Goal: Task Accomplishment & Management: Manage account settings

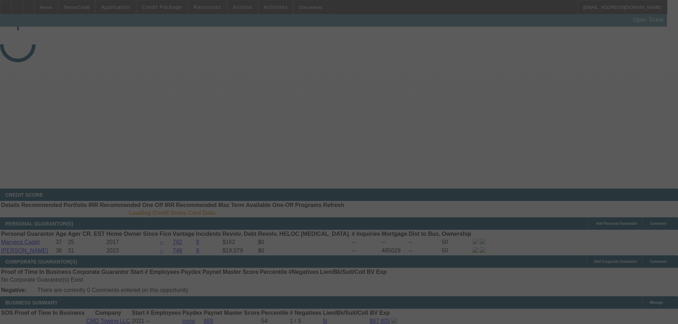
select select "4"
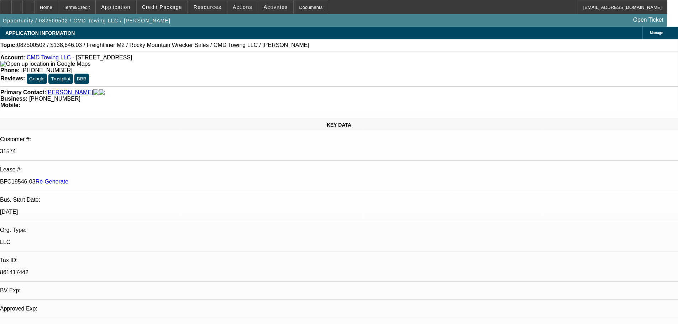
select select "0"
select select "6"
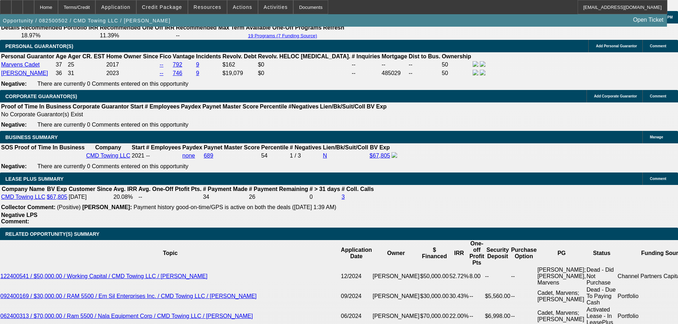
scroll to position [1245, 0]
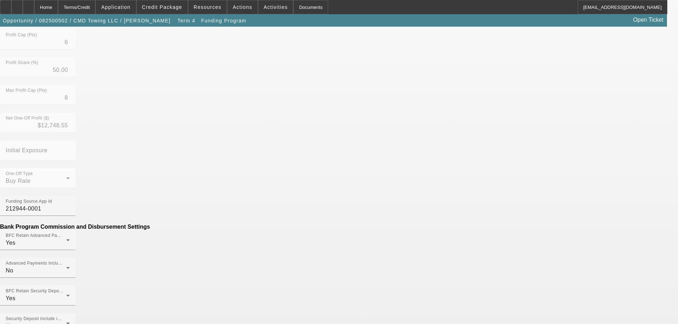
scroll to position [339, 0]
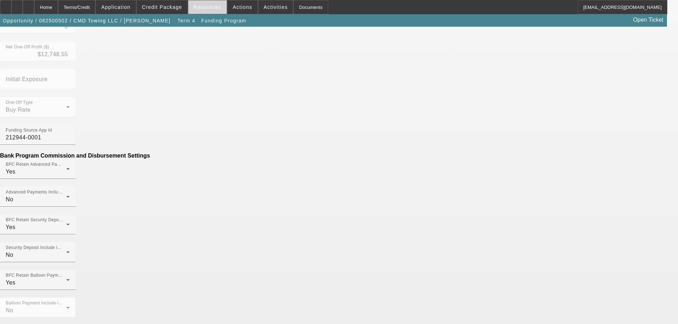
click at [212, 7] on span "Resources" at bounding box center [208, 7] width 28 height 6
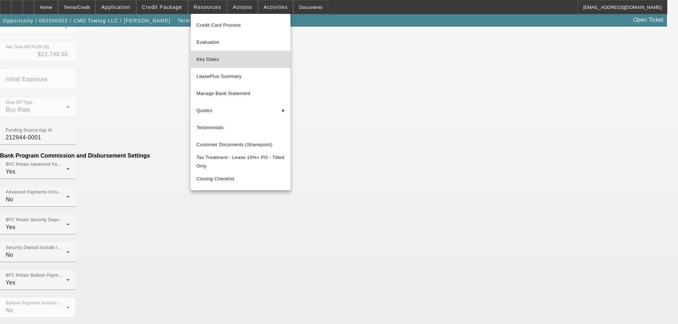
click at [215, 64] on button "Key Dates" at bounding box center [241, 59] width 100 height 17
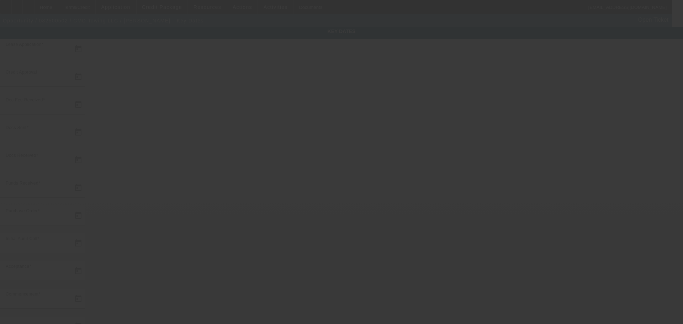
type input "8/19/2025"
type input "8/25/2025"
type input "8/26/2025"
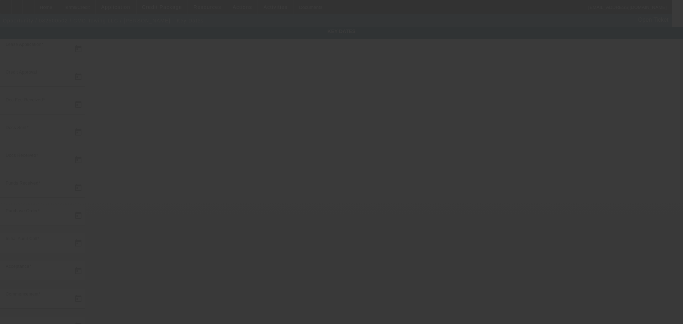
type input "8/27/2025"
type input "9/1/2025"
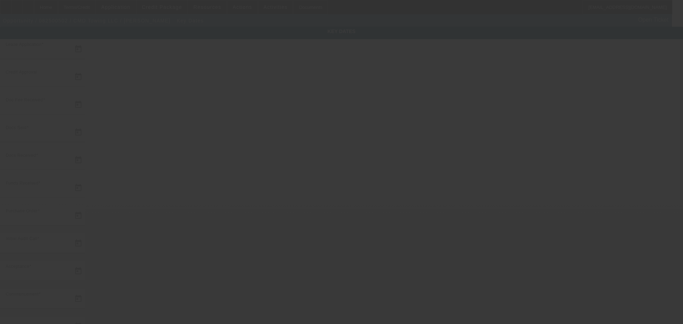
type input "10/1/2025"
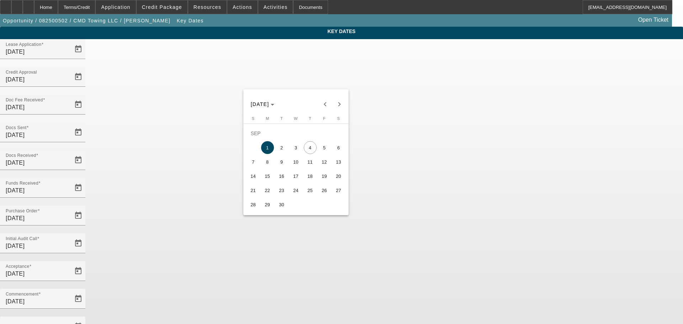
click at [324, 151] on span "5" at bounding box center [324, 147] width 13 height 13
type input "9/5/2025"
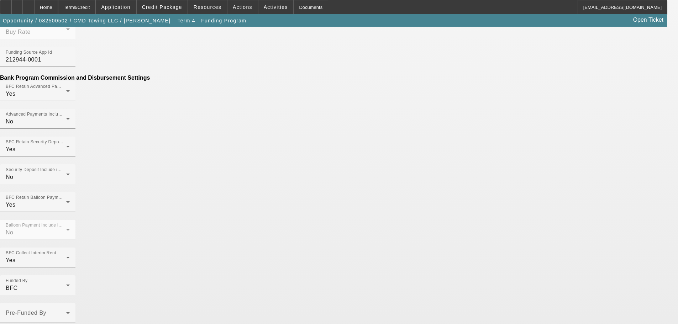
scroll to position [356, 0]
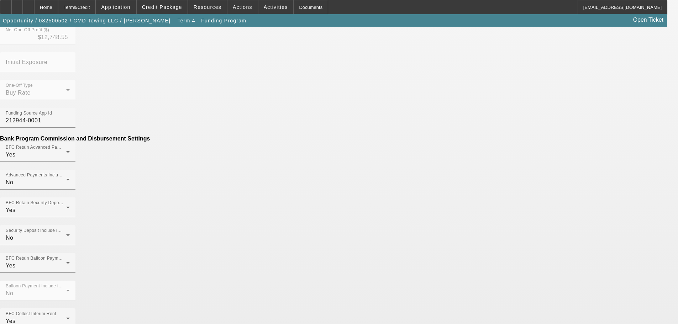
scroll to position [410, 0]
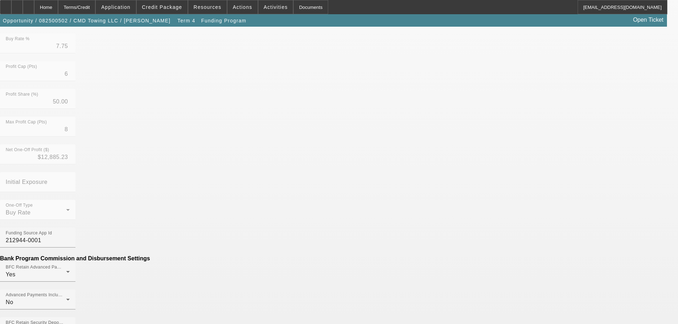
scroll to position [285, 0]
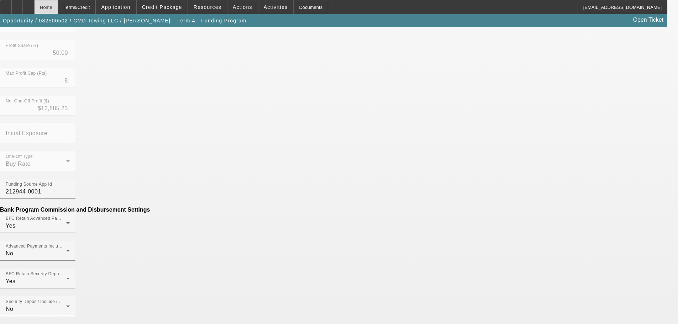
click at [58, 9] on div "Home" at bounding box center [46, 7] width 24 height 14
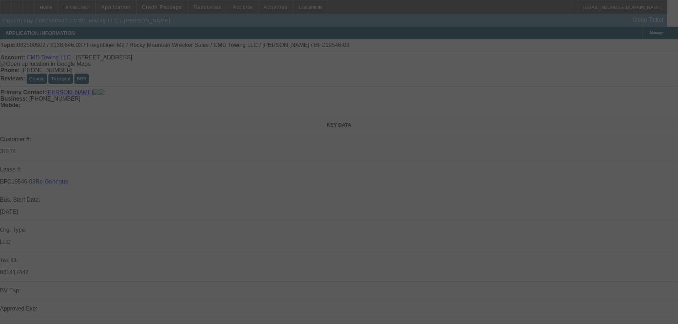
select select "4"
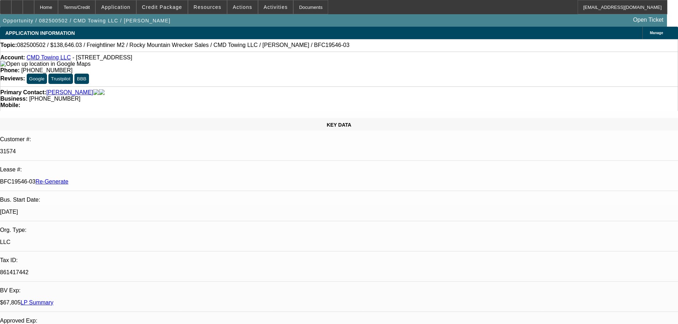
select select "0"
select select "6"
click at [264, 8] on span "Activities" at bounding box center [276, 7] width 24 height 6
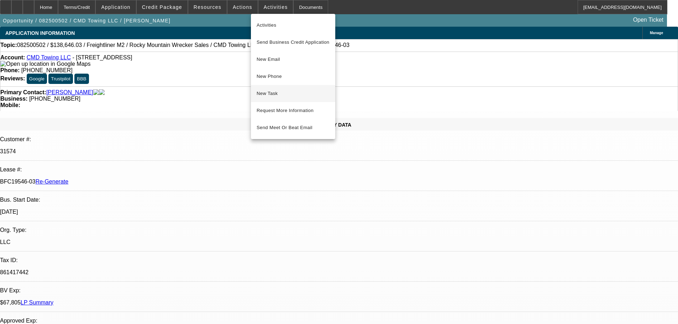
click at [267, 94] on span "New Task" at bounding box center [293, 93] width 73 height 9
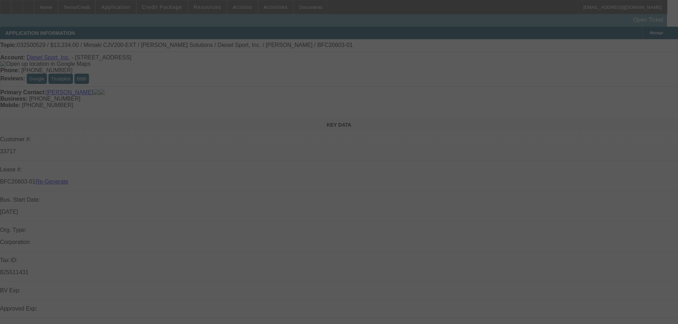
select select "3"
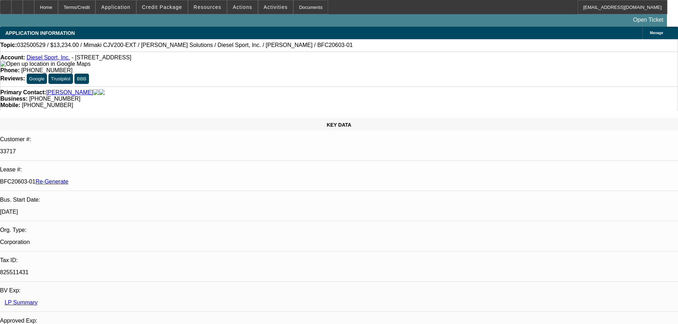
select select "0"
select select "0.1"
select select "1"
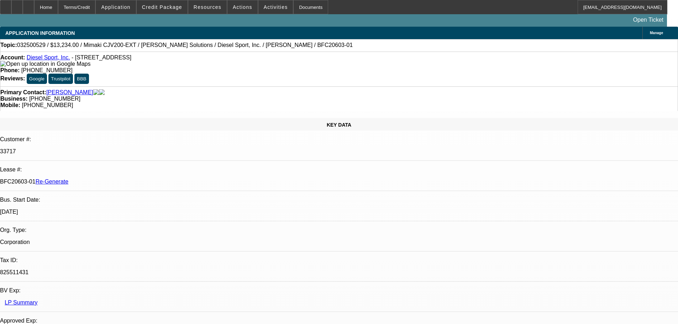
select select "4"
click at [269, 11] on span at bounding box center [275, 7] width 35 height 17
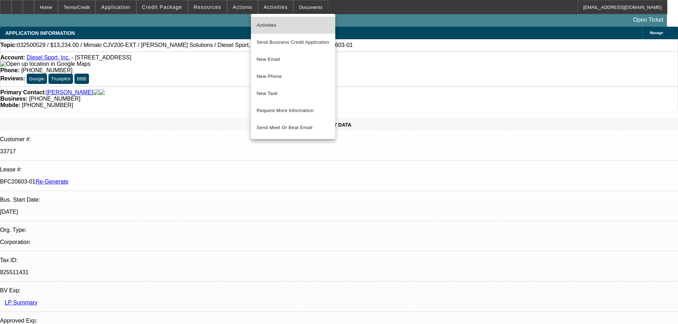
click at [268, 25] on span "Activities" at bounding box center [293, 25] width 73 height 9
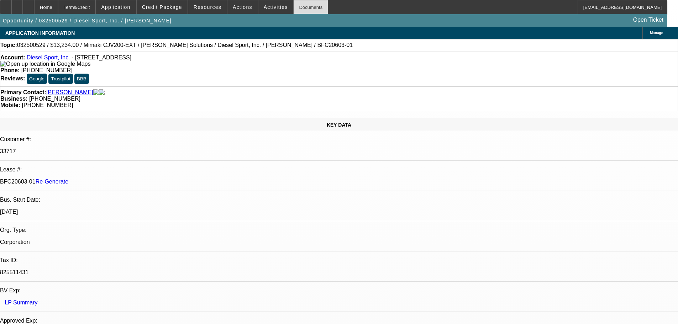
click at [293, 10] on div "Documents" at bounding box center [310, 7] width 35 height 14
click at [268, 6] on span "Activities" at bounding box center [276, 7] width 24 height 6
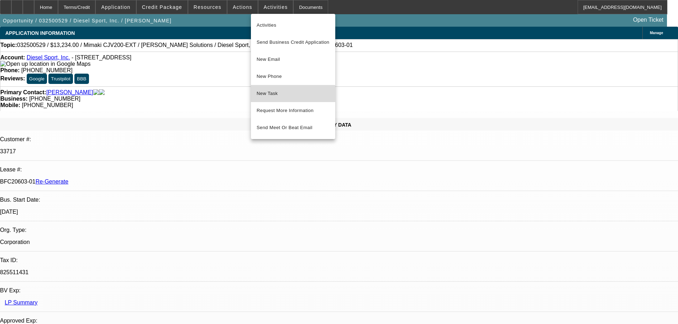
click at [278, 95] on span "New Task" at bounding box center [293, 93] width 73 height 9
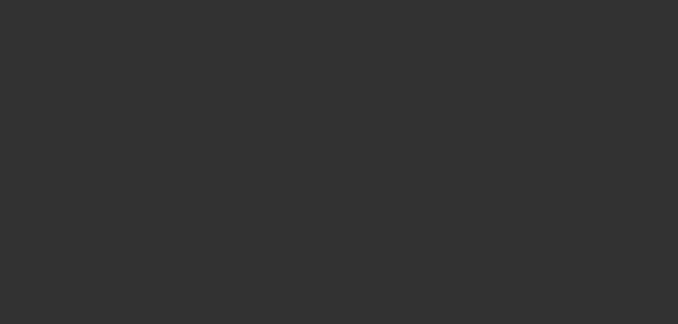
select select "4"
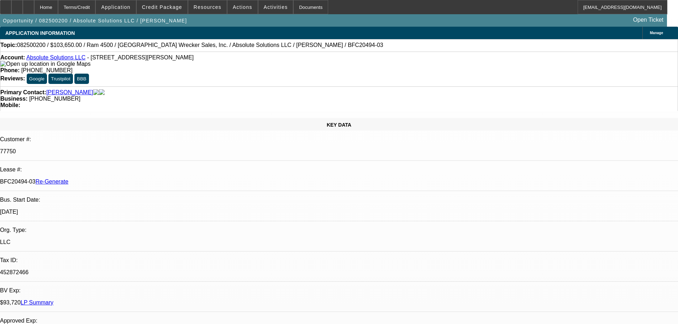
select select "0"
select select "1"
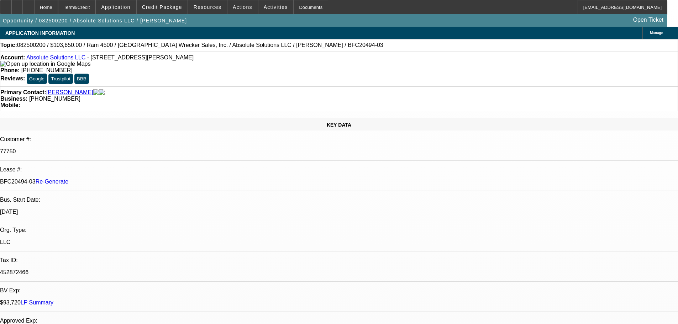
select select "5"
click at [275, 9] on span at bounding box center [275, 7] width 35 height 17
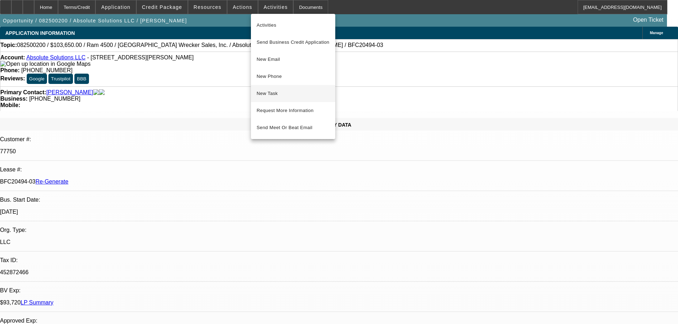
click at [276, 93] on span "New Task" at bounding box center [293, 93] width 73 height 9
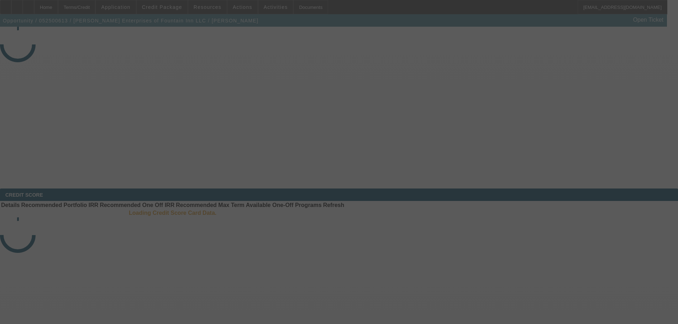
select select "4"
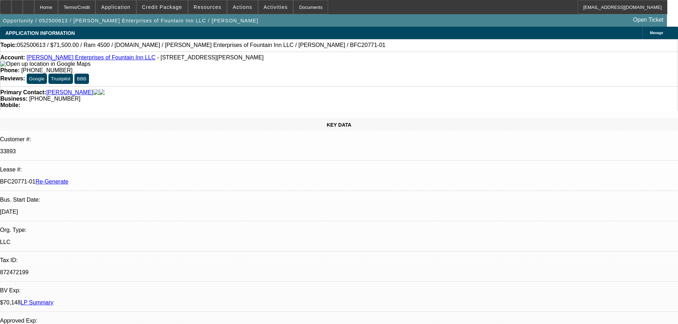
select select "0"
select select "0.1"
select select "1"
select select "2"
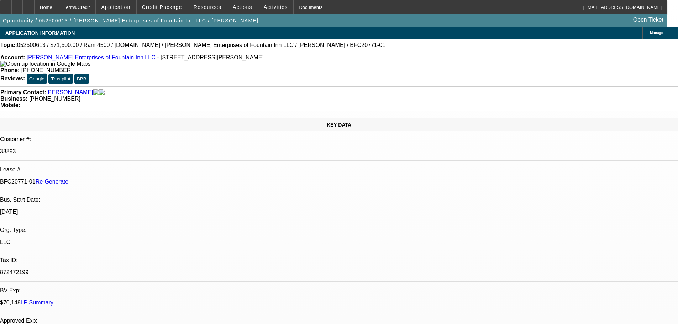
select select "4"
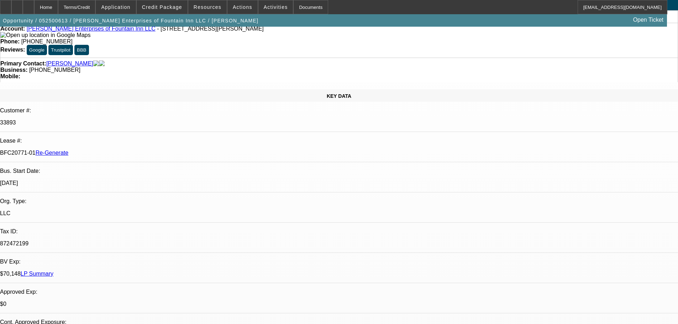
scroll to position [71, 0]
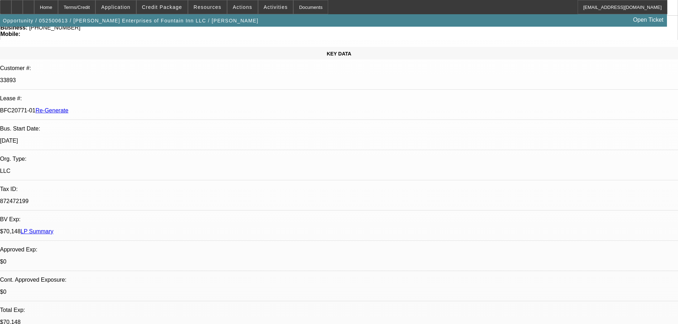
drag, startPoint x: 490, startPoint y: 247, endPoint x: 559, endPoint y: 304, distance: 88.7
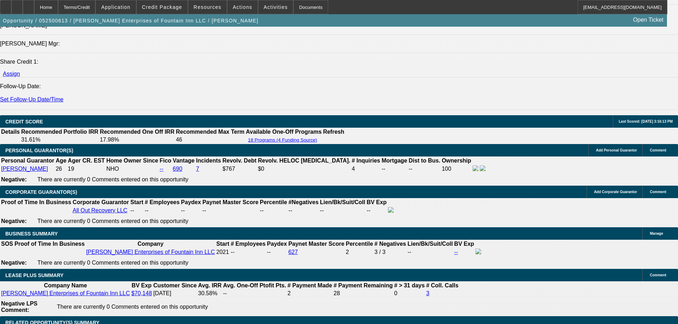
scroll to position [1032, 0]
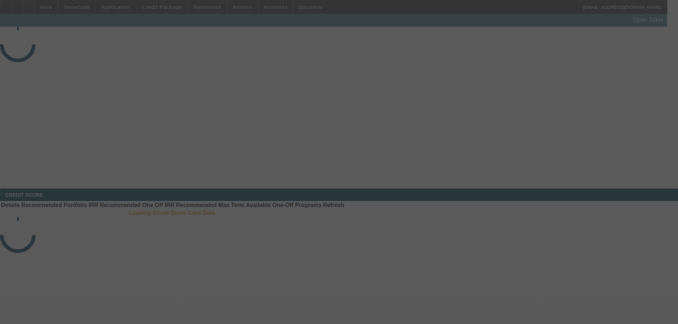
select select "4"
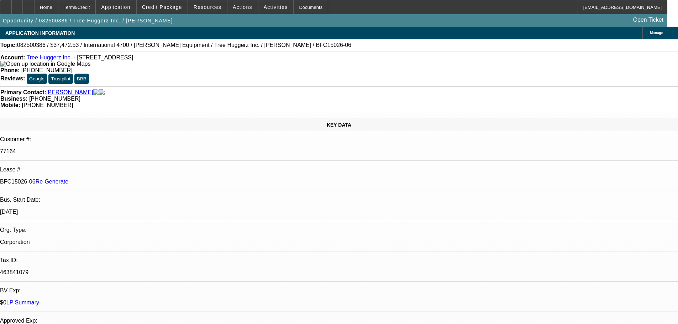
select select "0"
select select "6"
click at [262, 2] on span at bounding box center [275, 7] width 35 height 17
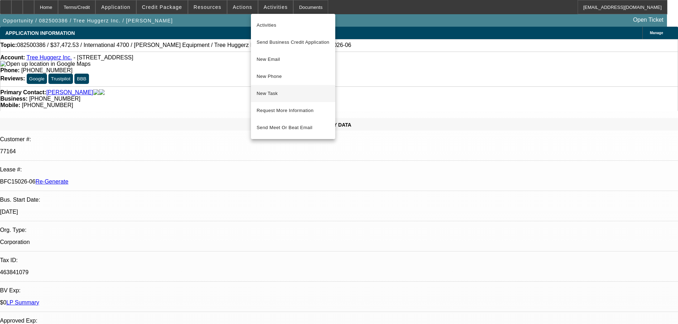
click at [276, 92] on span "New Task" at bounding box center [293, 93] width 73 height 9
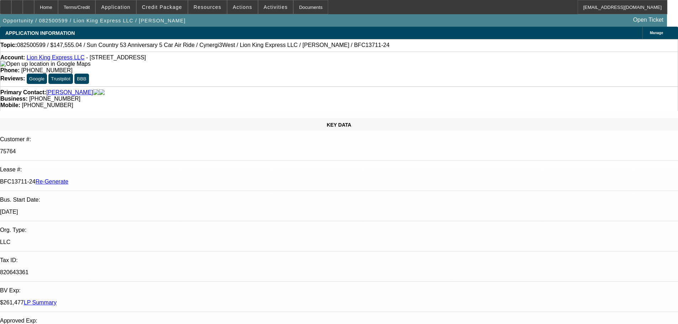
select select "3"
select select "0"
select select "6"
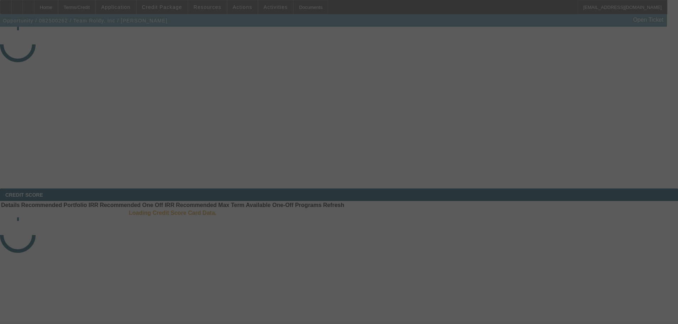
select select "4"
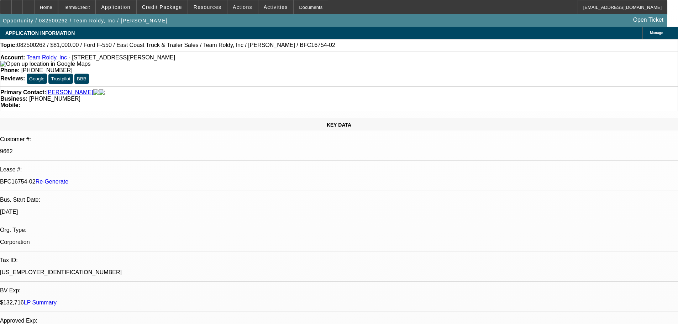
select select "0"
select select "2"
select select "0"
select select "6"
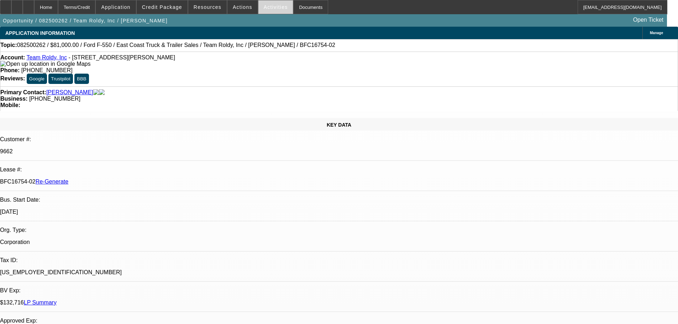
click at [268, 3] on span at bounding box center [275, 7] width 35 height 17
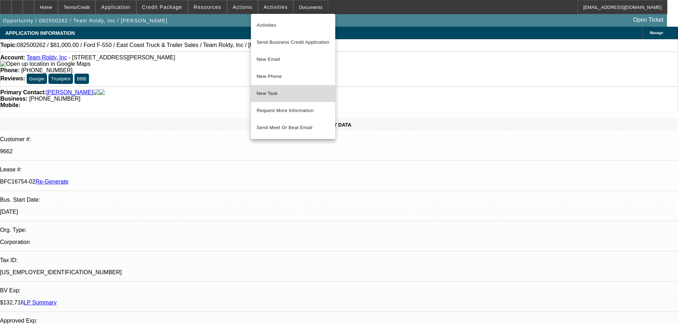
click at [279, 95] on span "New Task" at bounding box center [293, 93] width 73 height 9
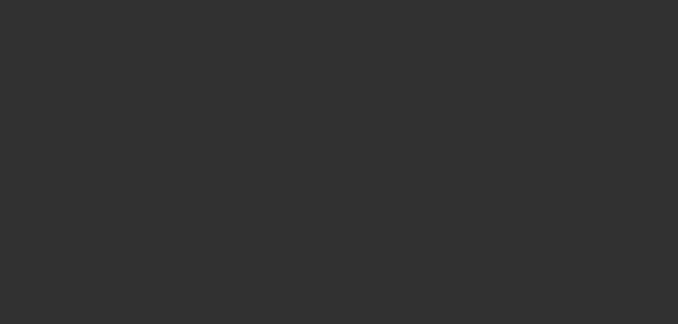
select select "4"
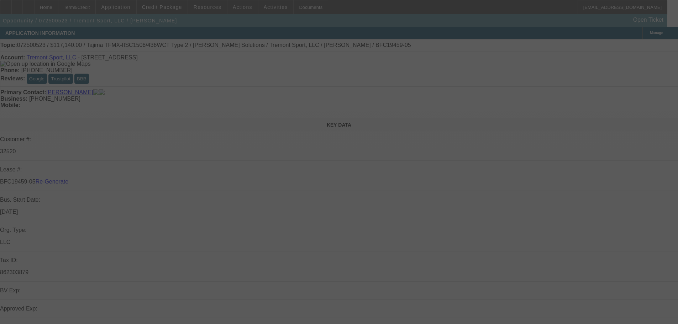
select select "0"
select select "2"
select select "0"
select select "6"
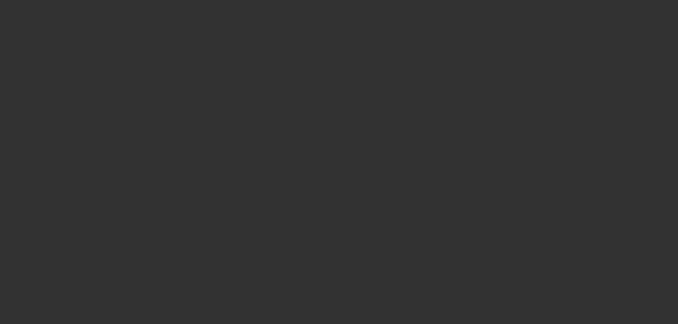
select select "3"
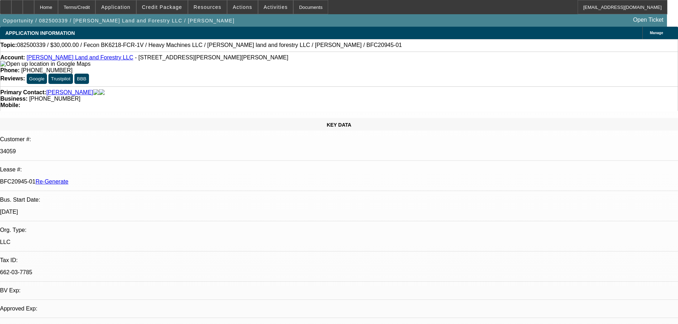
select select "0"
select select "2"
select select "0"
select select "6"
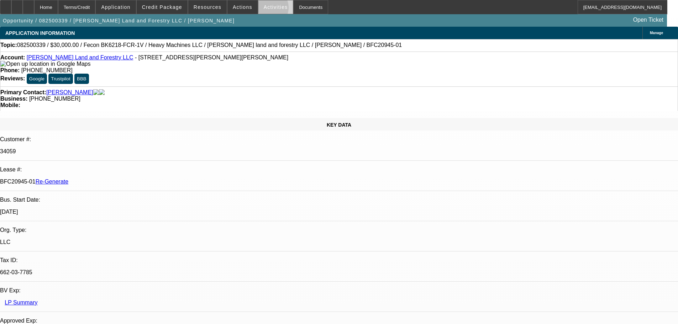
click at [264, 9] on span "Activities" at bounding box center [276, 7] width 24 height 6
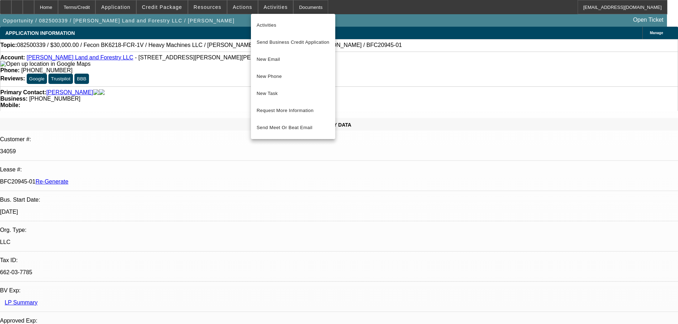
click at [530, 149] on div at bounding box center [339, 162] width 678 height 324
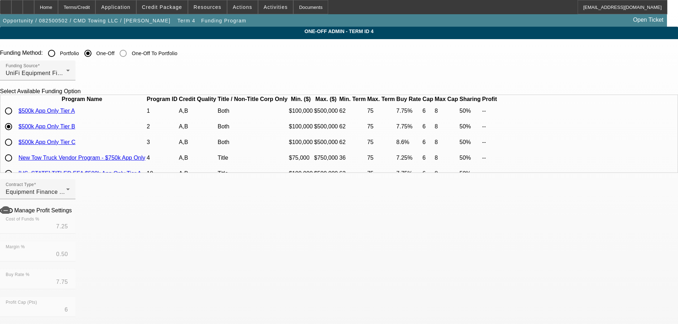
scroll to position [71, 0]
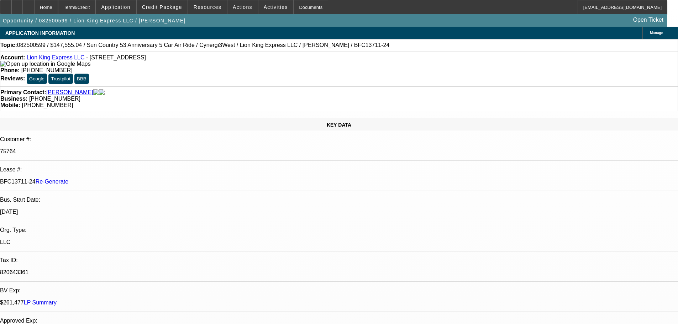
select select "3"
select select "0"
select select "6"
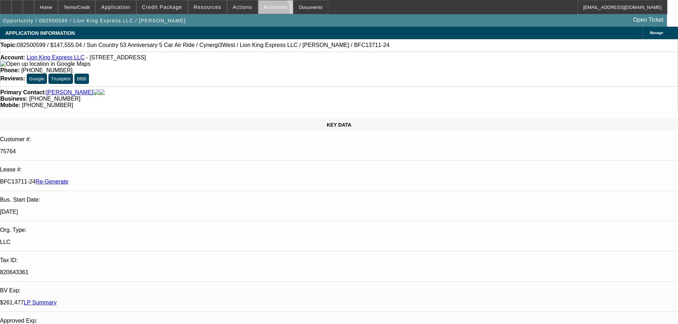
click at [263, 12] on span at bounding box center [275, 7] width 35 height 17
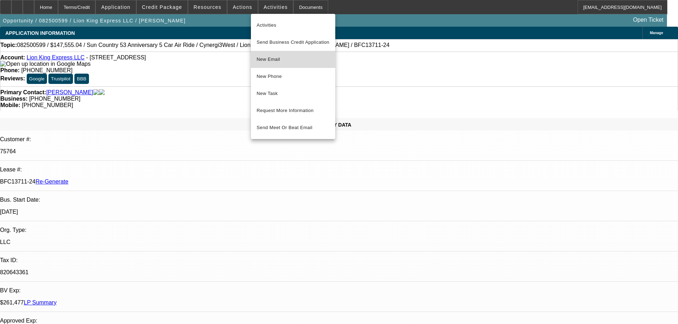
click at [275, 59] on span "New Email" at bounding box center [293, 59] width 73 height 9
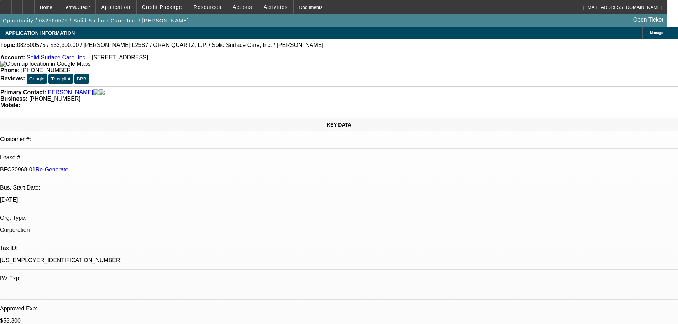
select select "3"
select select "0"
select select "2"
select select "0"
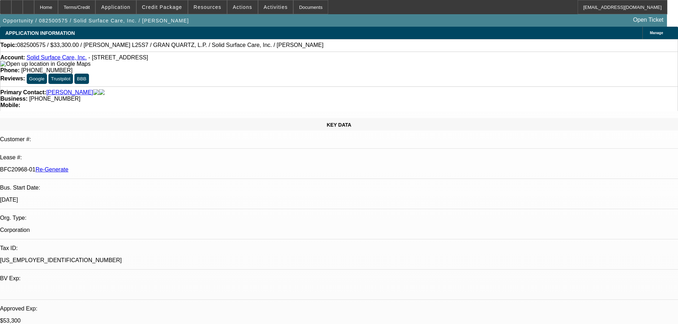
select select "6"
click at [260, 13] on span at bounding box center [275, 7] width 35 height 17
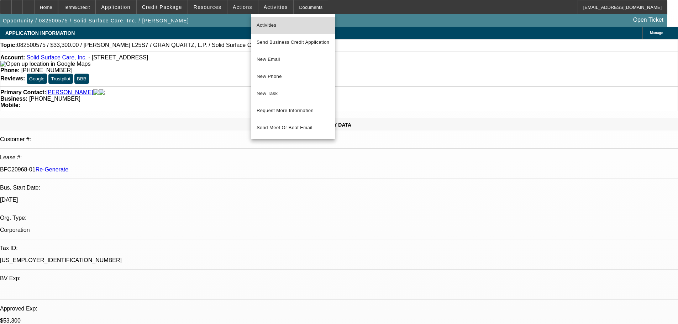
click at [268, 27] on span "Activities" at bounding box center [293, 25] width 73 height 9
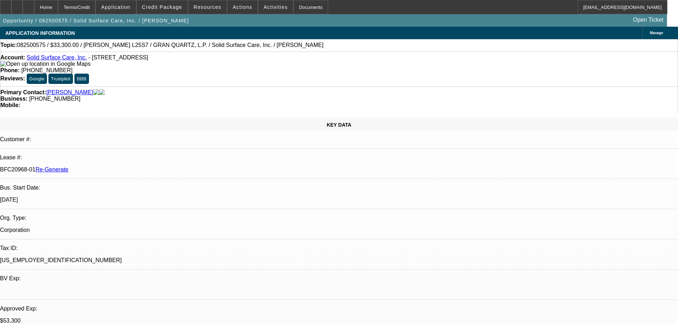
click at [265, 15] on div "Opportunity / 082500575 / Solid Surface Care, Inc. / Brown, Jim Open Ticket" at bounding box center [333, 20] width 667 height 12
click at [264, 10] on span at bounding box center [275, 7] width 35 height 17
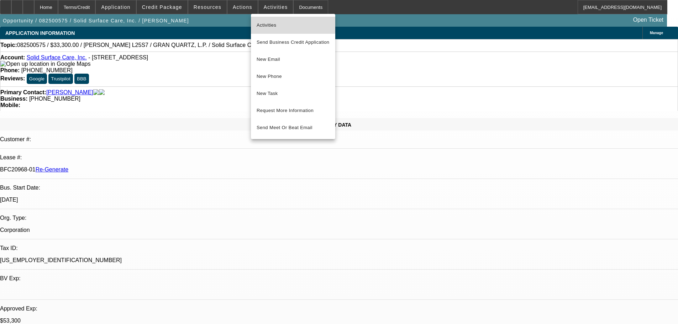
click at [269, 20] on button "Activities" at bounding box center [293, 25] width 84 height 17
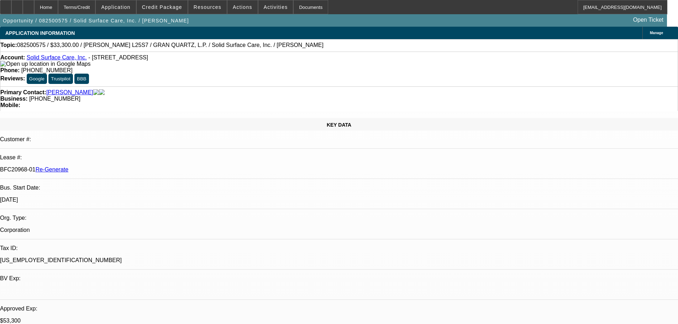
select select "3"
select select "0"
select select "2"
select select "0"
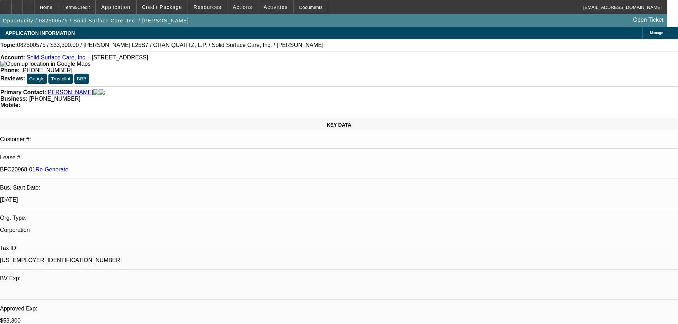
select select "6"
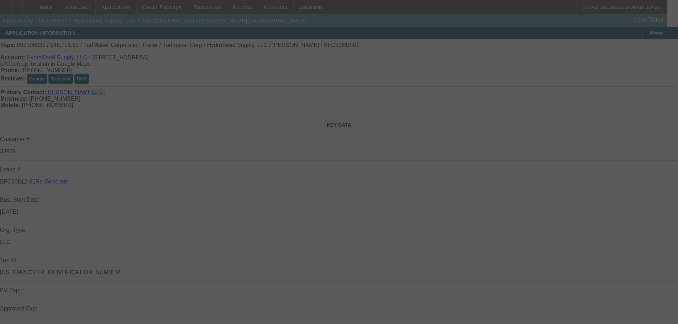
select select "4"
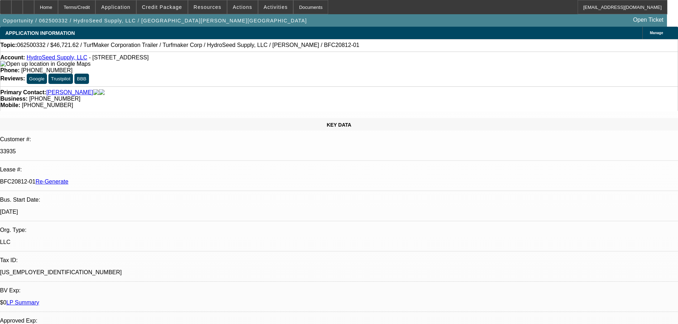
select select "0"
select select "6"
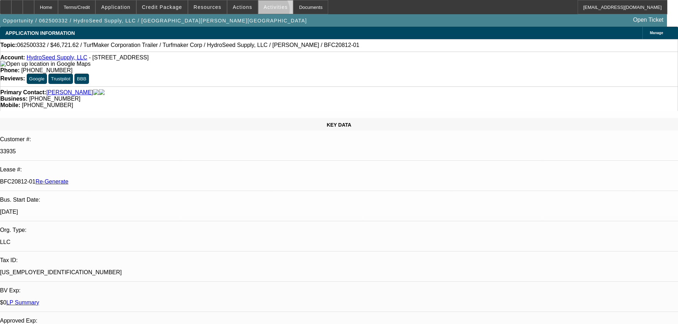
click at [262, 12] on span at bounding box center [275, 7] width 35 height 17
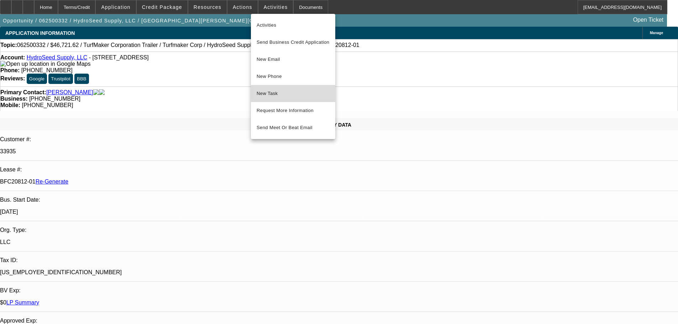
click at [274, 99] on button "New Task" at bounding box center [293, 93] width 84 height 17
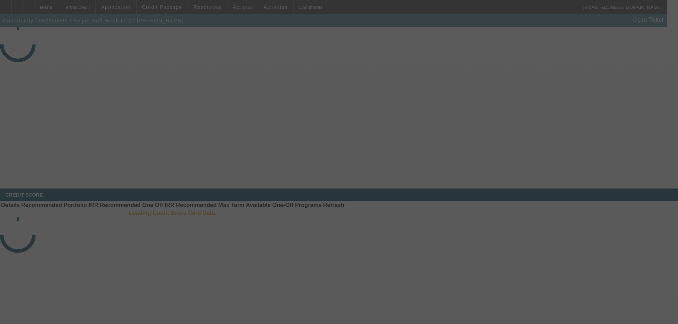
select select "3"
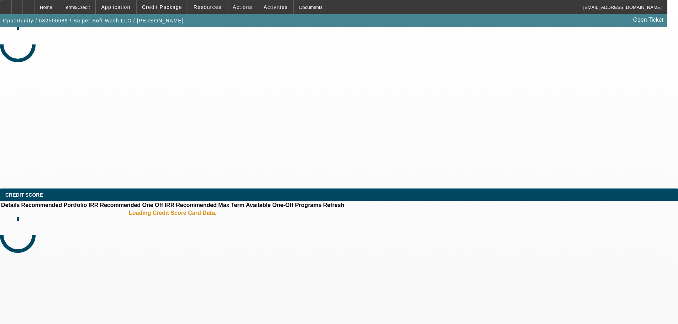
select select "0"
select select "2"
select select "0"
select select "6"
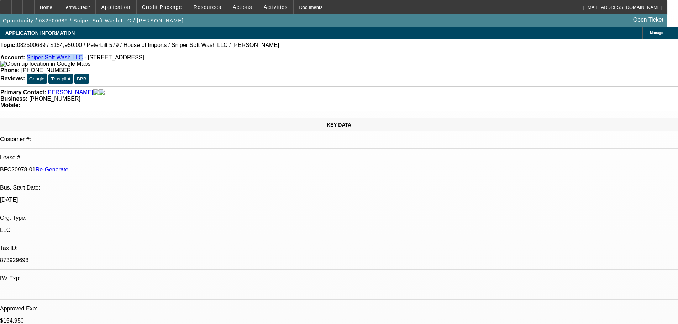
drag, startPoint x: 79, startPoint y: 61, endPoint x: 33, endPoint y: 62, distance: 45.5
click at [33, 62] on div "Account: Sniper Soft Wash LLC - [STREET_ADDRESS]" at bounding box center [338, 60] width 677 height 13
copy link "Sniper Soft Wash LLC"
drag, startPoint x: 86, startPoint y: 120, endPoint x: 113, endPoint y: 121, distance: 26.7
click at [113, 167] on p "BFC20978-01 Re-Generate" at bounding box center [339, 170] width 678 height 6
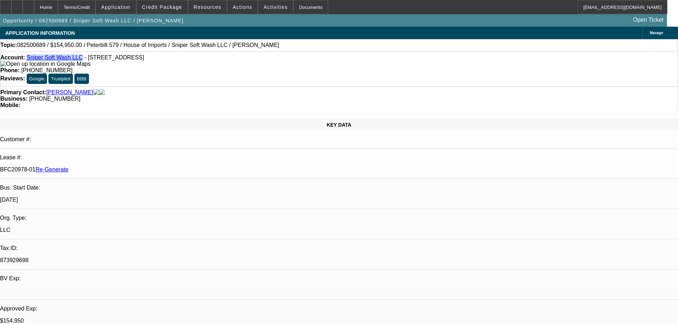
drag, startPoint x: 77, startPoint y: 121, endPoint x: 112, endPoint y: 124, distance: 35.7
click at [112, 154] on div "Lease #: BFC20978-01 Re-Generate" at bounding box center [339, 166] width 678 height 25
copy div "BFC20978-01"
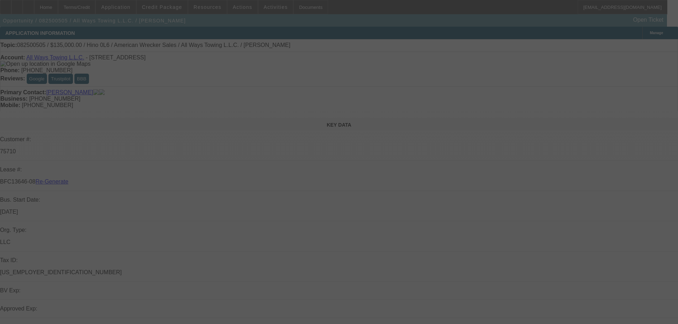
select select "3"
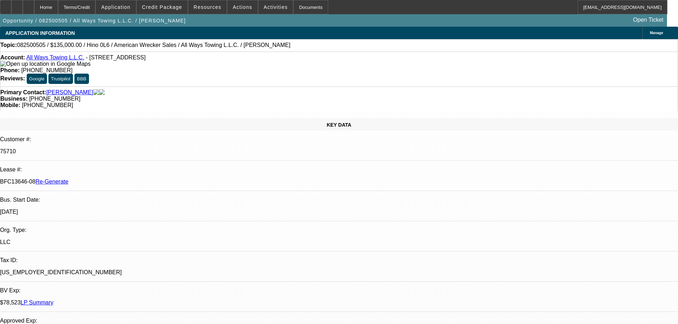
select select "0"
select select "2"
select select "0"
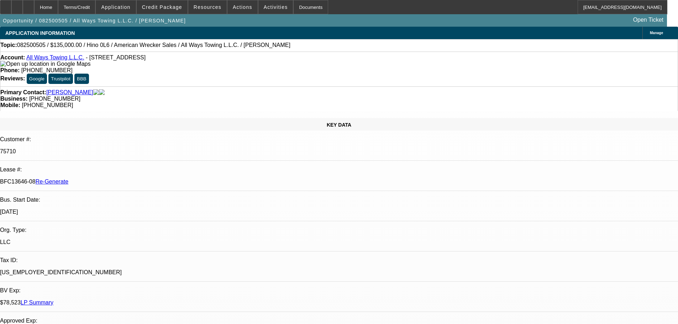
select select "6"
